Goal: Navigation & Orientation: Go to known website

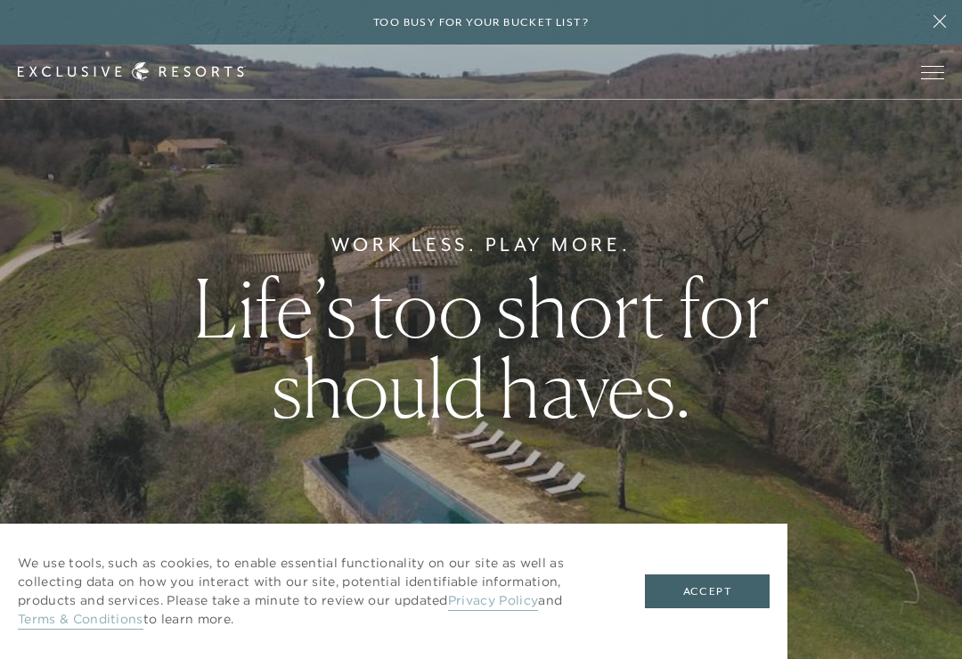
click at [939, 75] on span "Open navigation" at bounding box center [932, 72] width 23 height 12
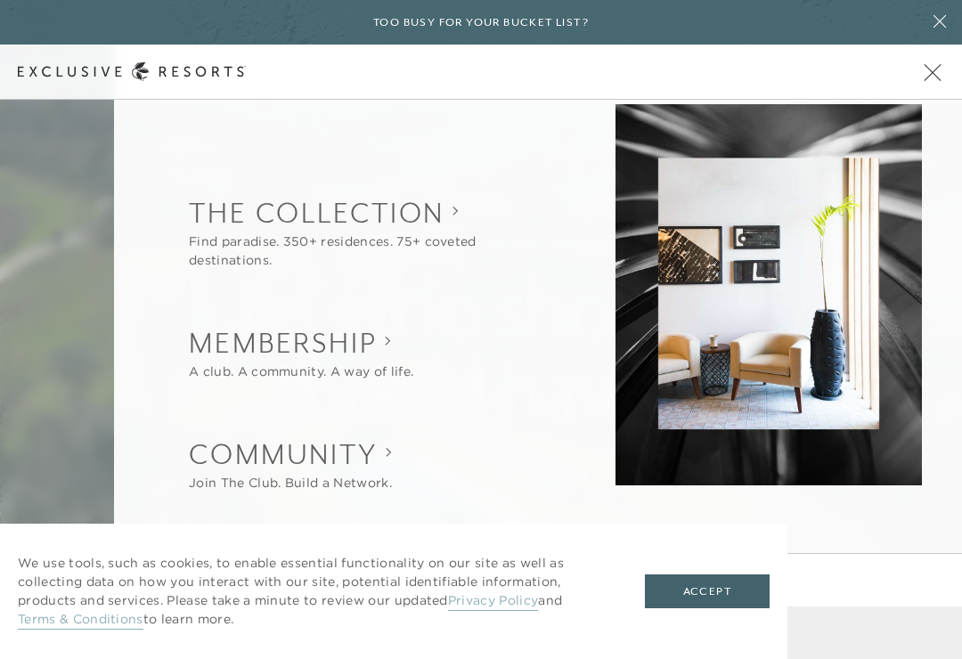
click at [80, 299] on div at bounding box center [481, 329] width 962 height 659
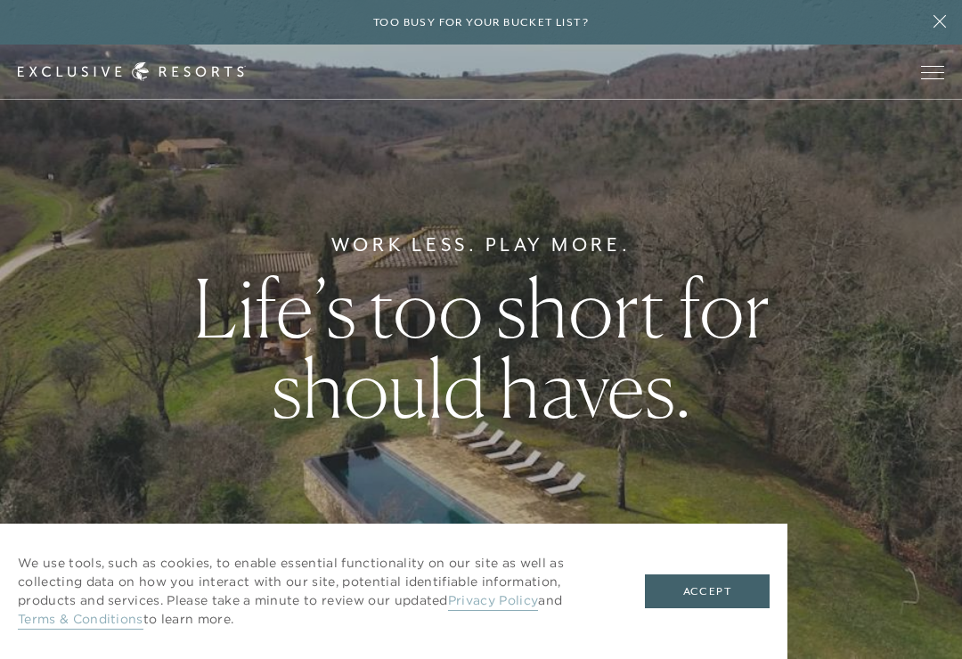
click at [693, 569] on div "We use tools, such as cookies, to enable essential functionality on our site as…" at bounding box center [394, 591] width 788 height 135
click at [708, 593] on button "Accept" at bounding box center [707, 592] width 125 height 34
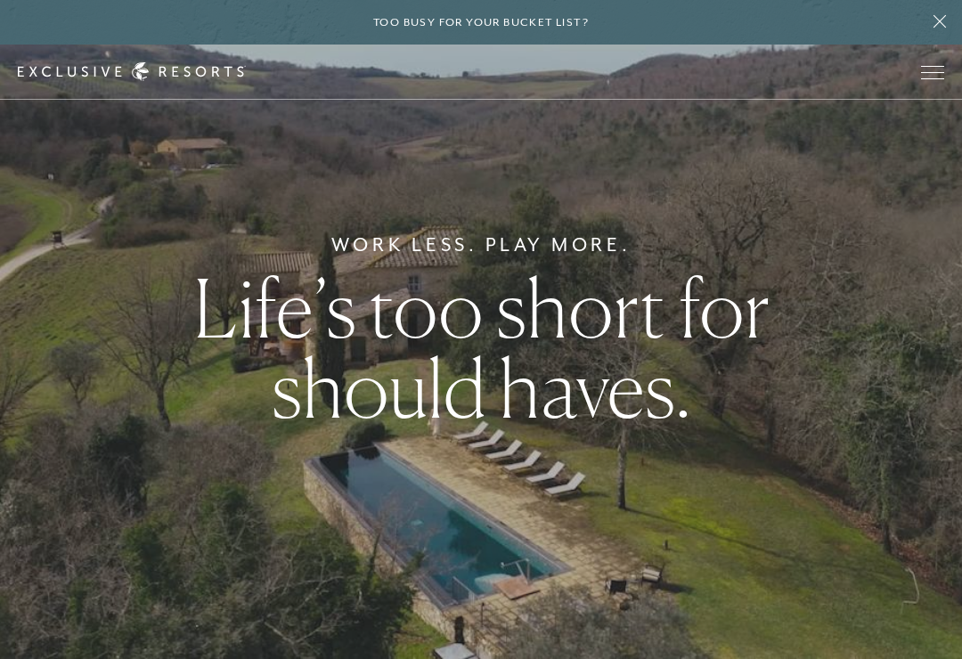
click at [945, 67] on button "Open navigation" at bounding box center [932, 72] width 23 height 12
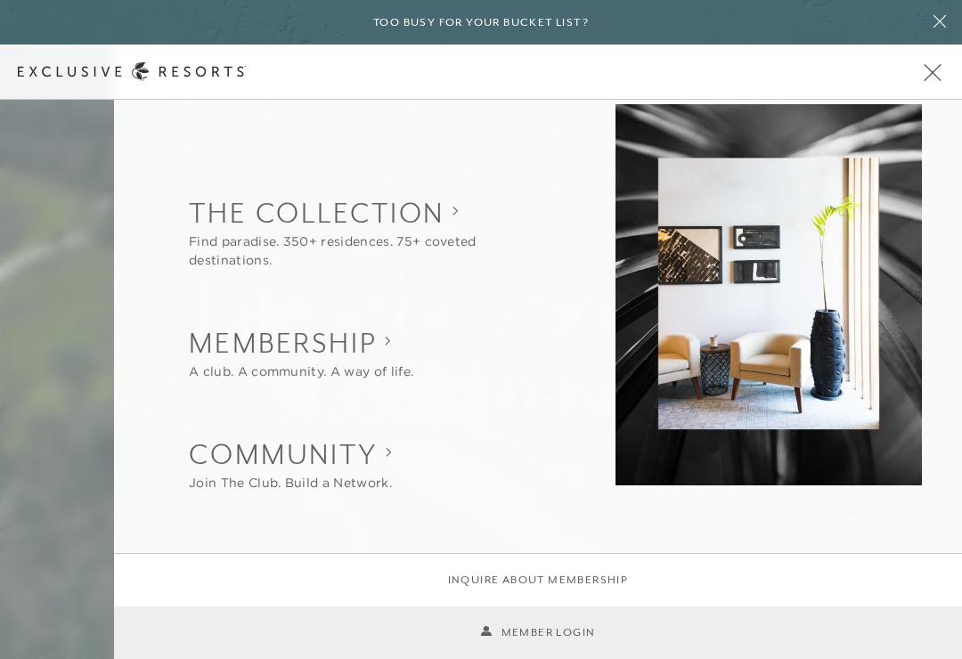
click at [570, 626] on link "Member Login" at bounding box center [537, 633] width 115 height 17
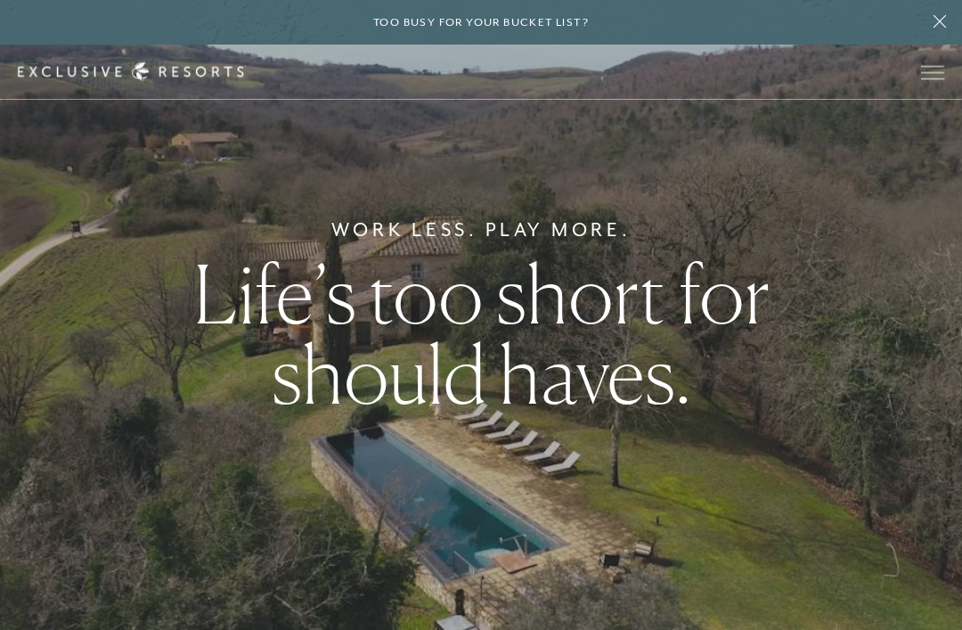
click at [934, 68] on span "Open navigation" at bounding box center [932, 72] width 23 height 12
